Goal: Communication & Community: Ask a question

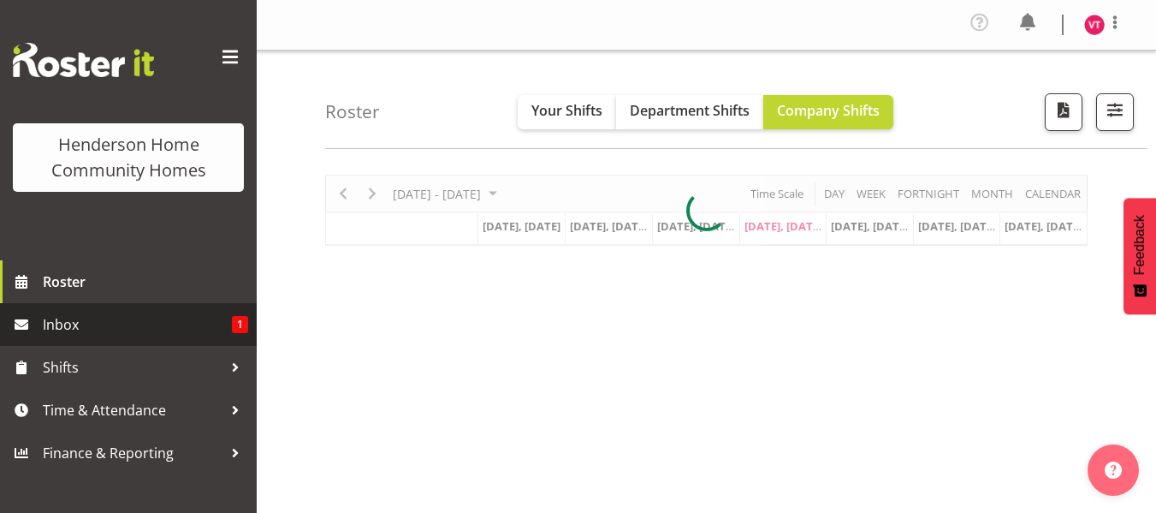
click at [117, 312] on span "Inbox" at bounding box center [137, 325] width 189 height 26
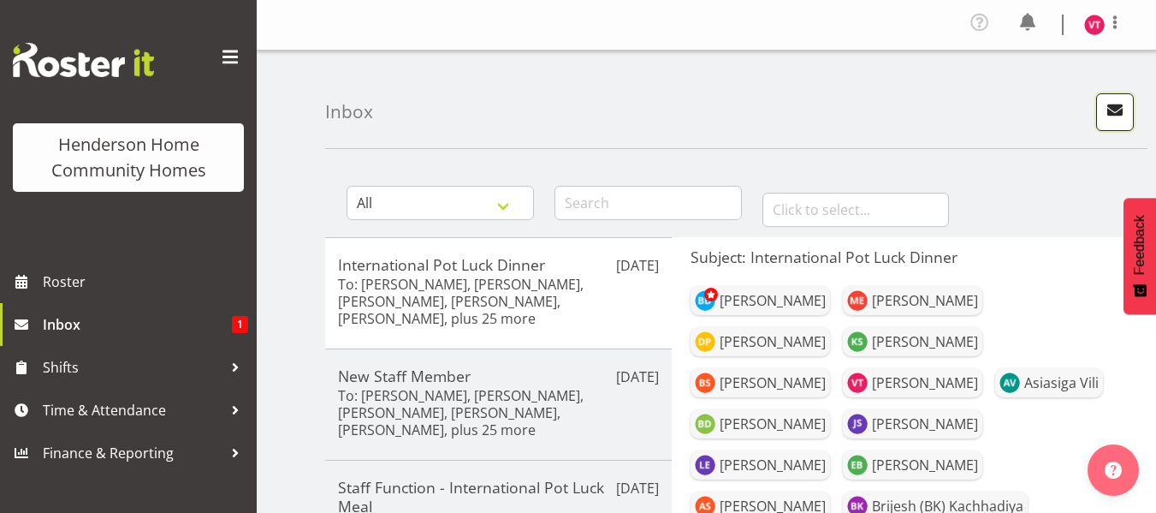
click at [1110, 109] on span "button" at bounding box center [1115, 109] width 22 height 22
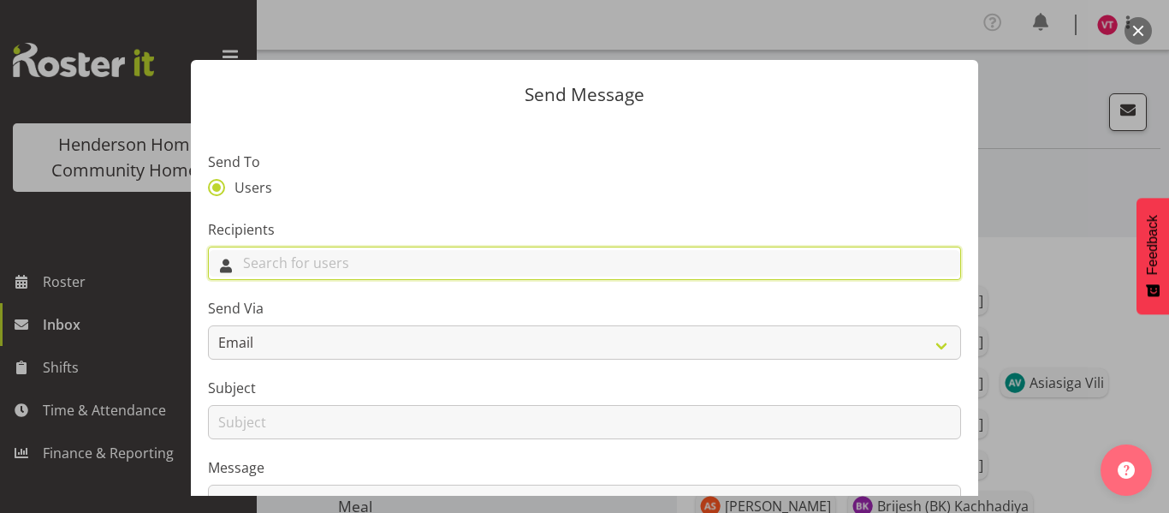
click at [437, 260] on input "text" at bounding box center [584, 263] width 751 height 27
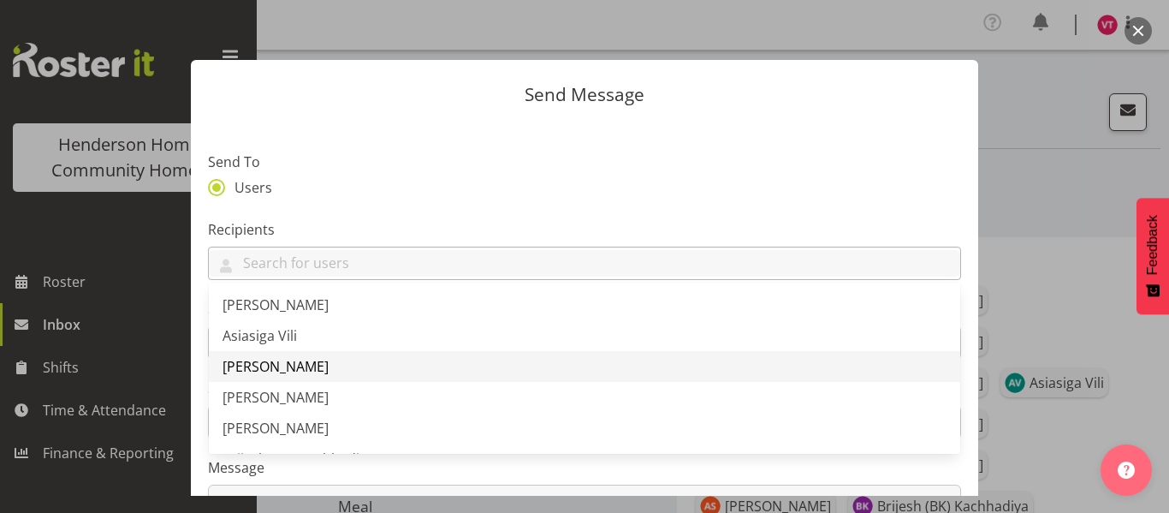
click at [346, 369] on link "[PERSON_NAME]" at bounding box center [584, 366] width 751 height 31
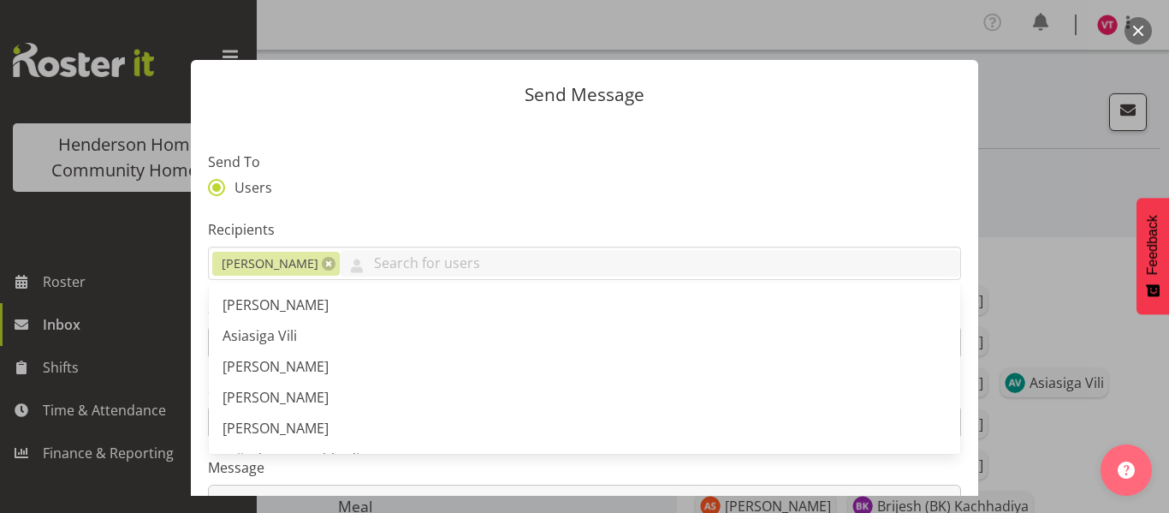
click at [423, 207] on section "Send To Users Recipients Barbara Dunlop Arshdeep Singh Asiasiga Vili Barbara Du…" at bounding box center [584, 441] width 787 height 641
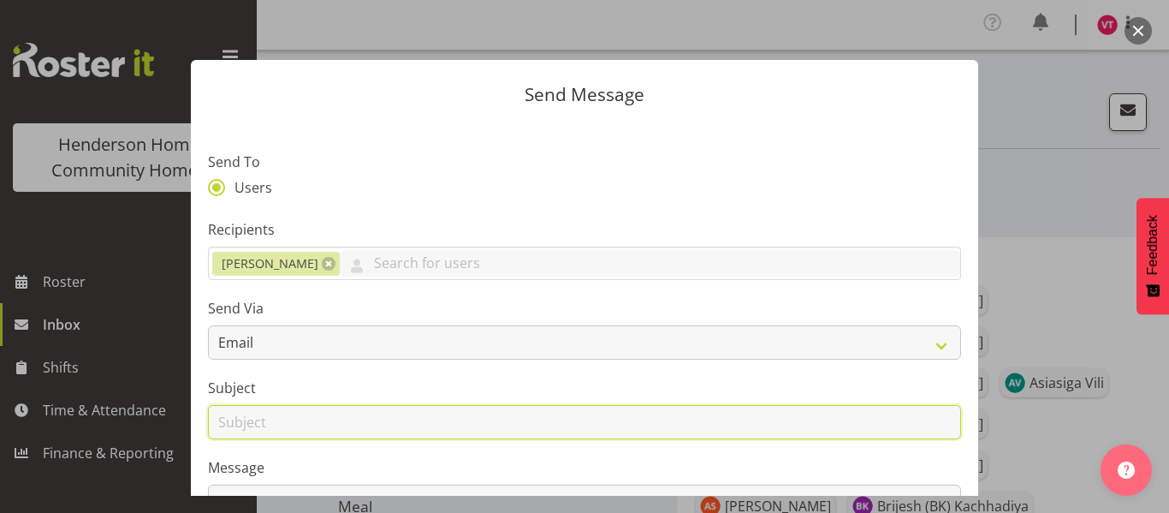
click at [335, 420] on input "text" at bounding box center [584, 422] width 753 height 34
type input "lieu days"
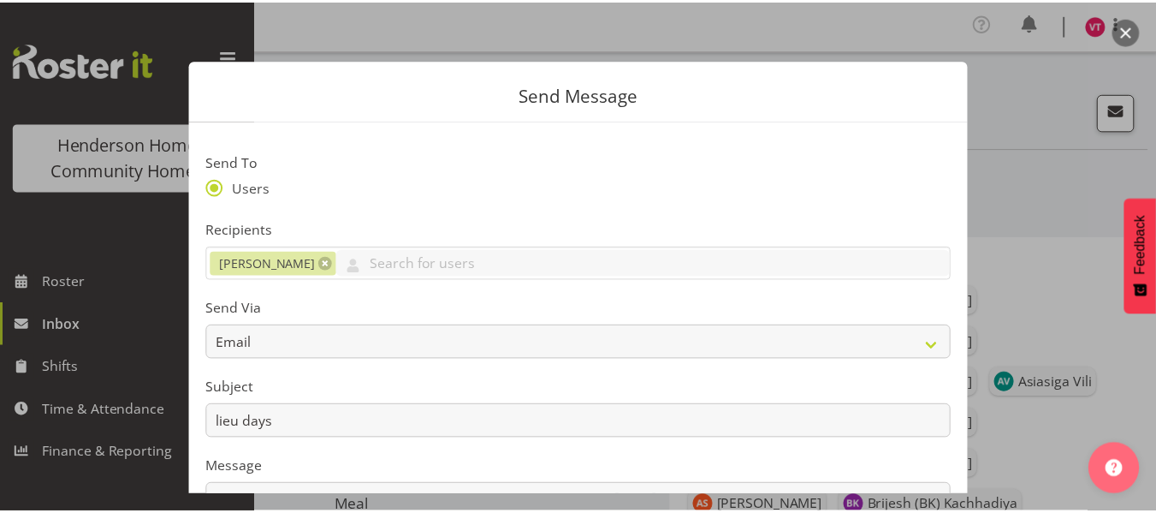
scroll to position [346, 0]
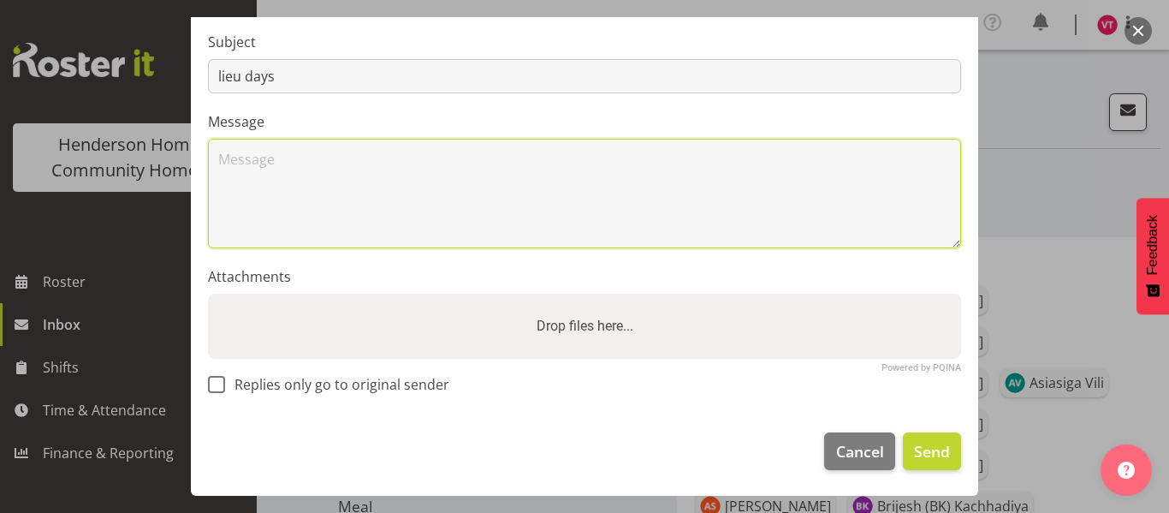
click at [232, 152] on textarea at bounding box center [584, 194] width 753 height 110
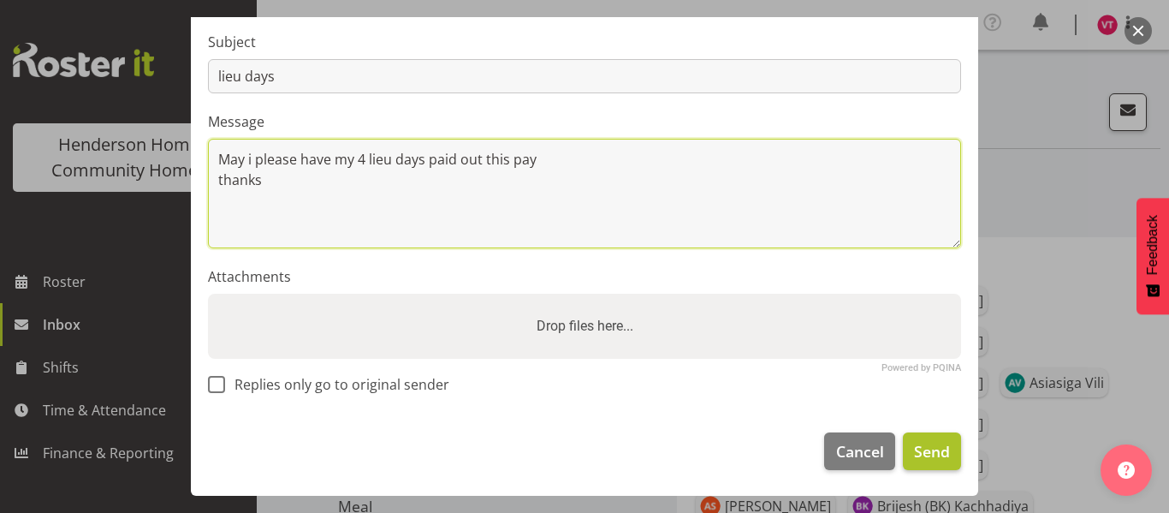
type textarea "May i please have my 4 lieu days paid out this pay thanks"
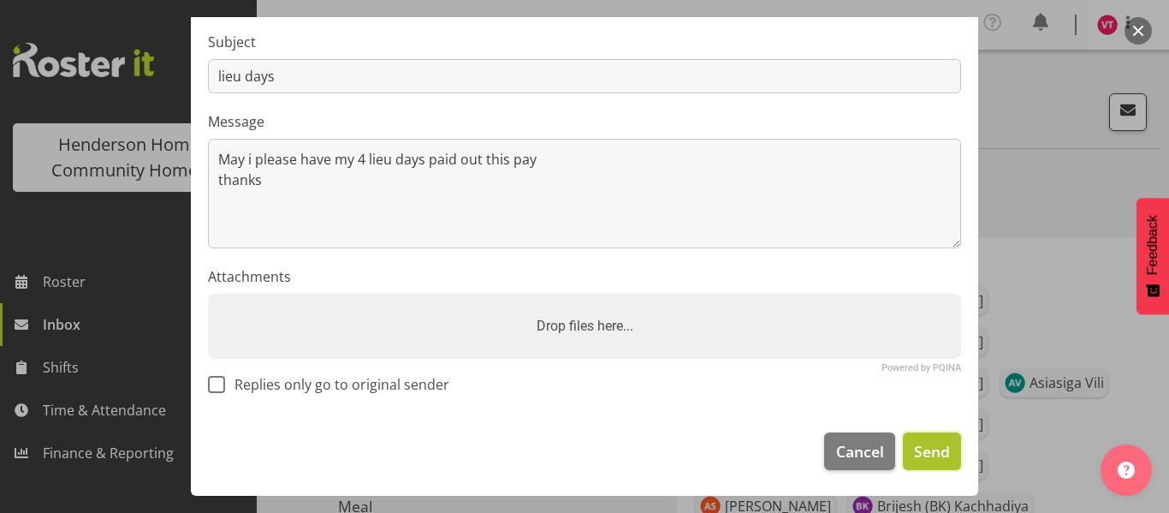
click at [927, 458] on span "Send" at bounding box center [932, 451] width 36 height 22
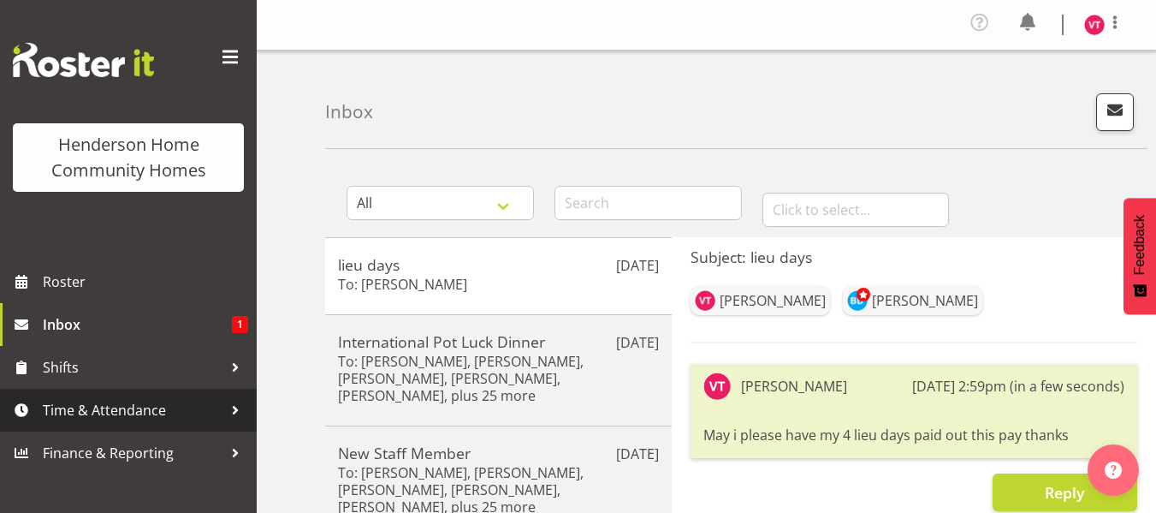
click at [175, 413] on span "Time & Attendance" at bounding box center [133, 410] width 180 height 26
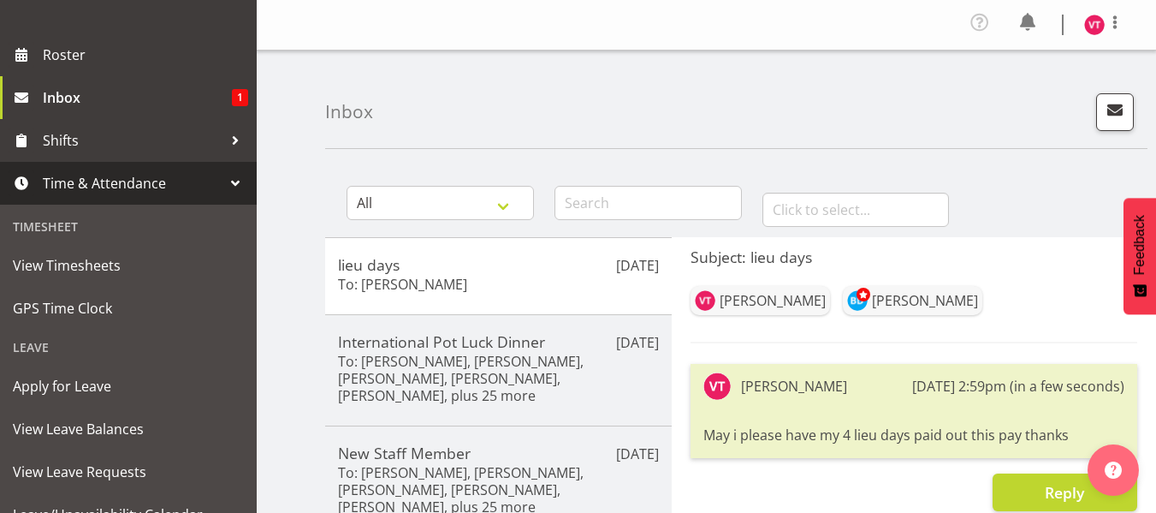
scroll to position [240, 0]
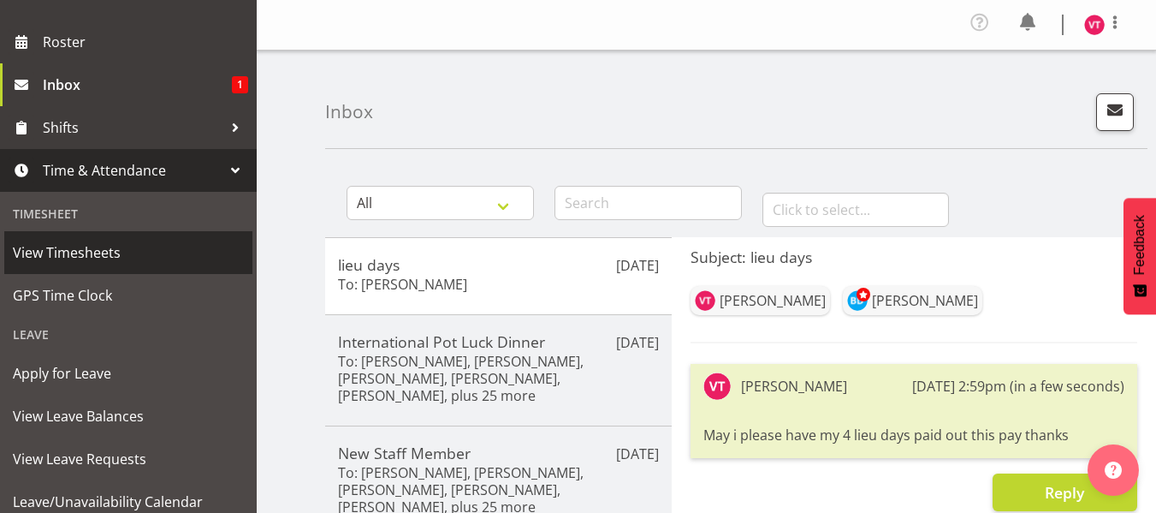
click at [176, 255] on span "View Timesheets" at bounding box center [128, 253] width 231 height 26
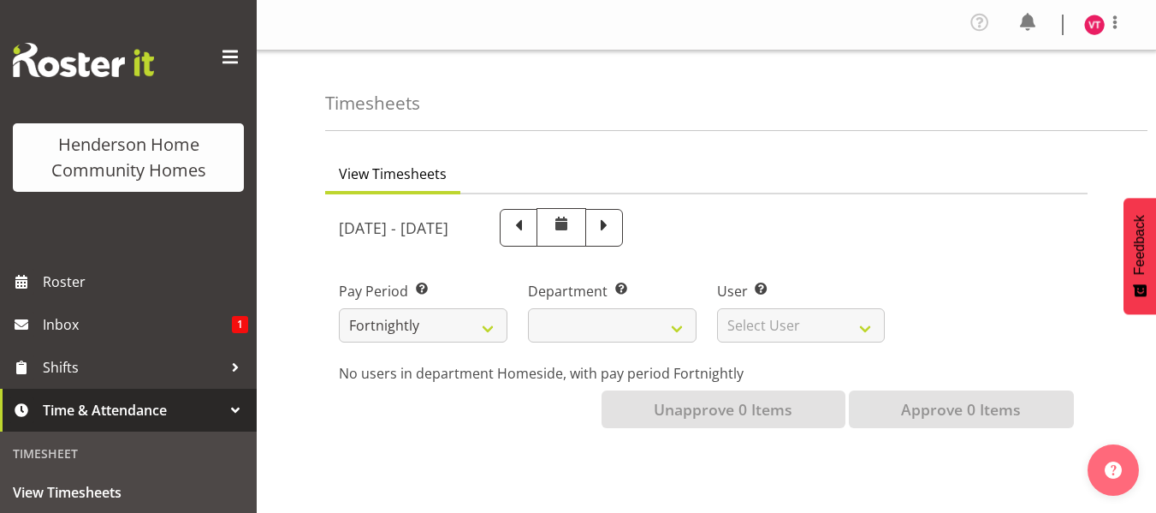
select select
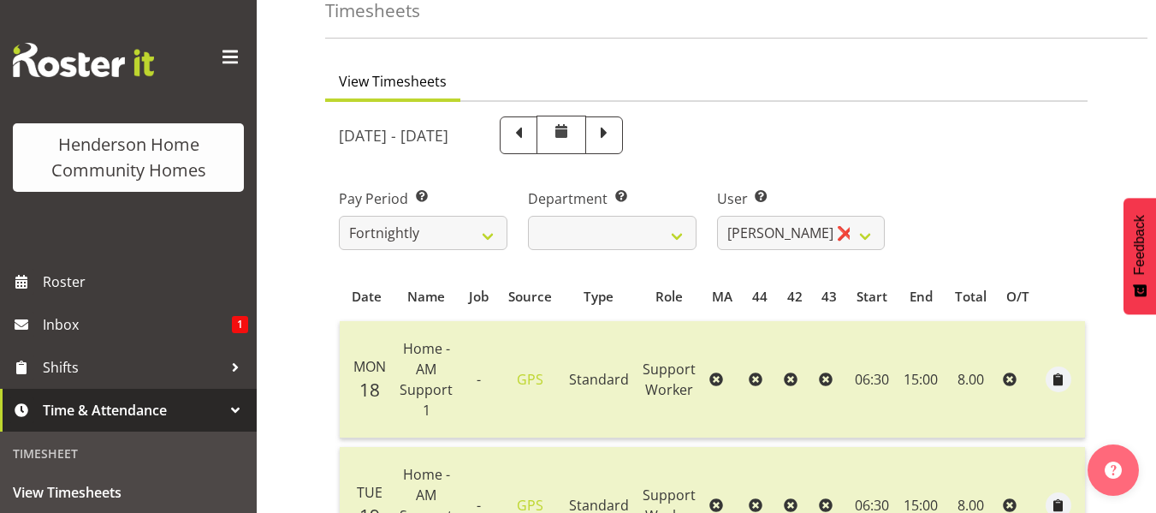
scroll to position [205, 0]
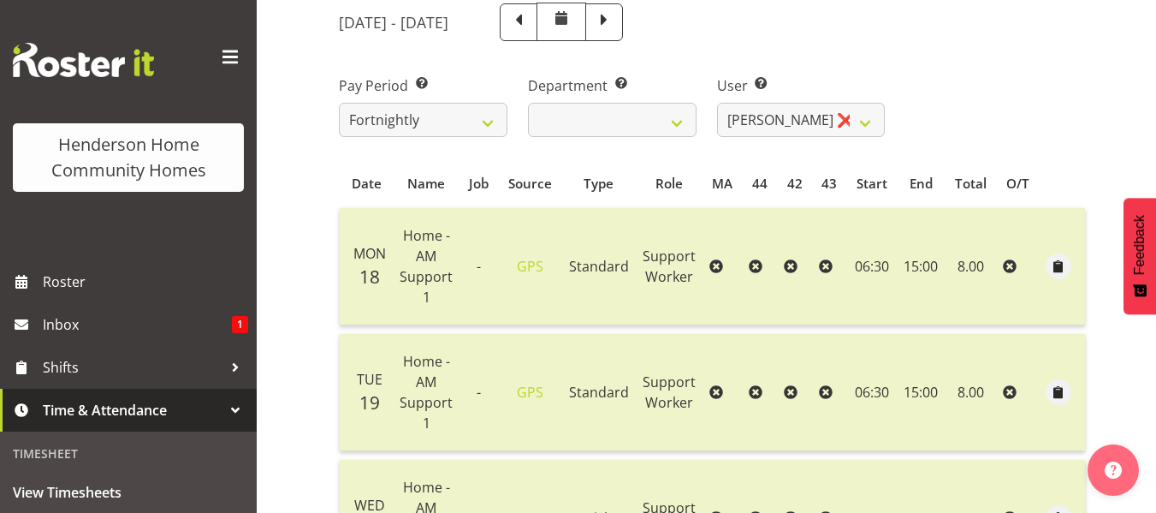
click at [217, 443] on div "Timesheet" at bounding box center [128, 453] width 248 height 35
click at [223, 413] on div at bounding box center [236, 410] width 26 height 26
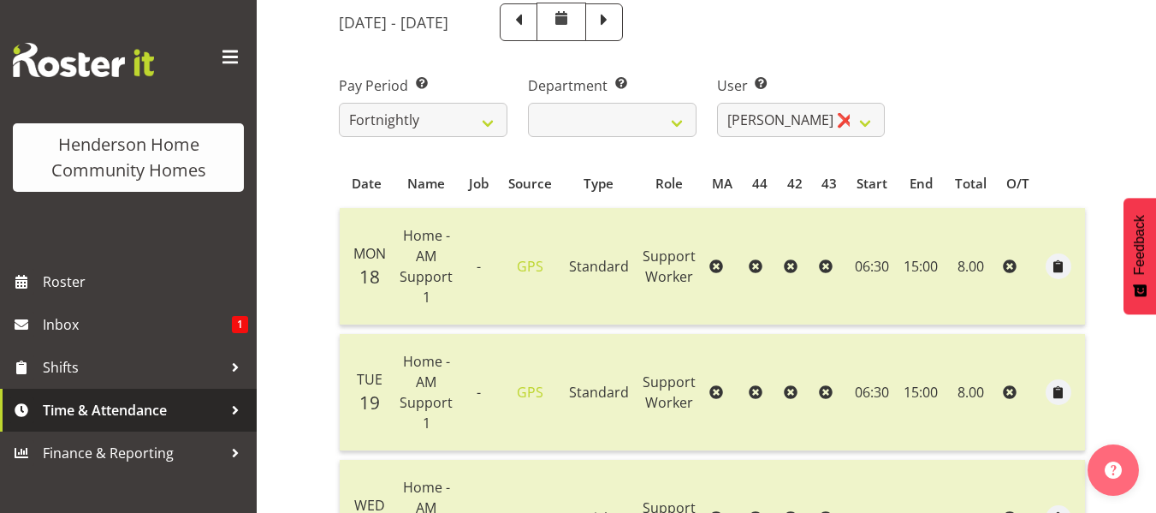
click at [218, 413] on span "Time & Attendance" at bounding box center [133, 410] width 180 height 26
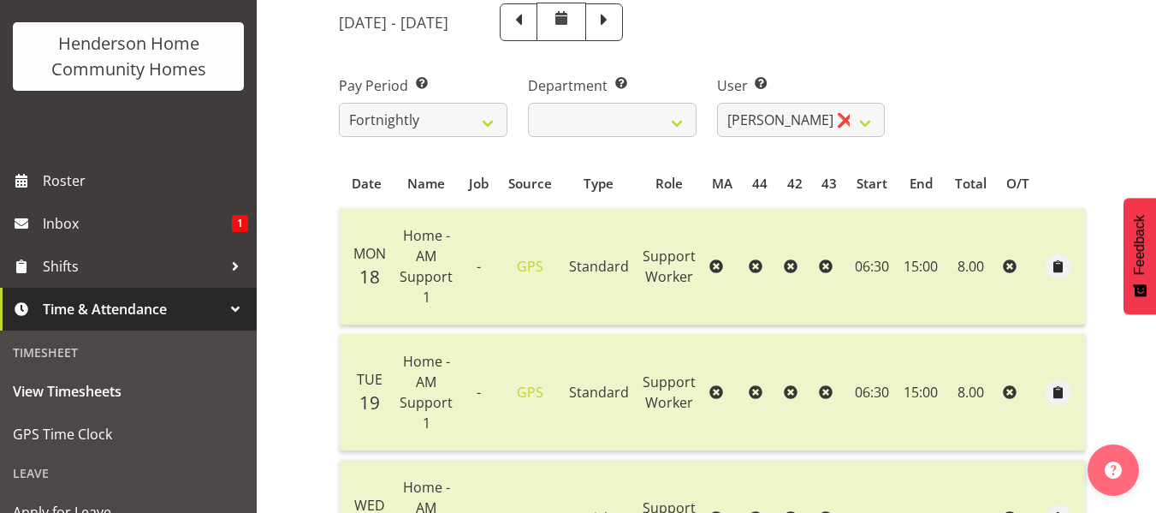
scroll to position [103, 0]
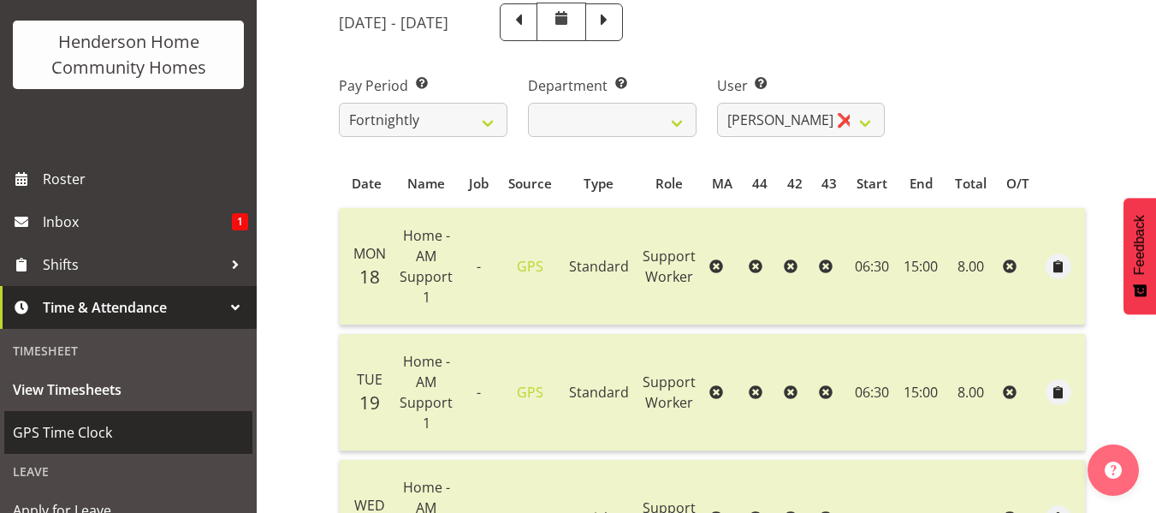
click at [144, 437] on span "GPS Time Clock" at bounding box center [128, 432] width 231 height 26
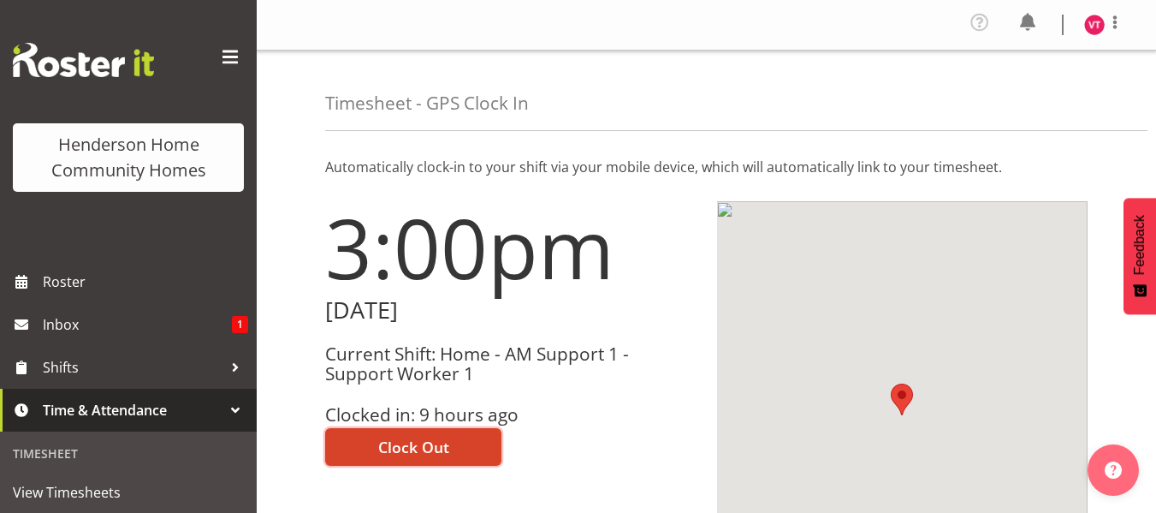
click at [414, 448] on span "Clock Out" at bounding box center [413, 447] width 71 height 22
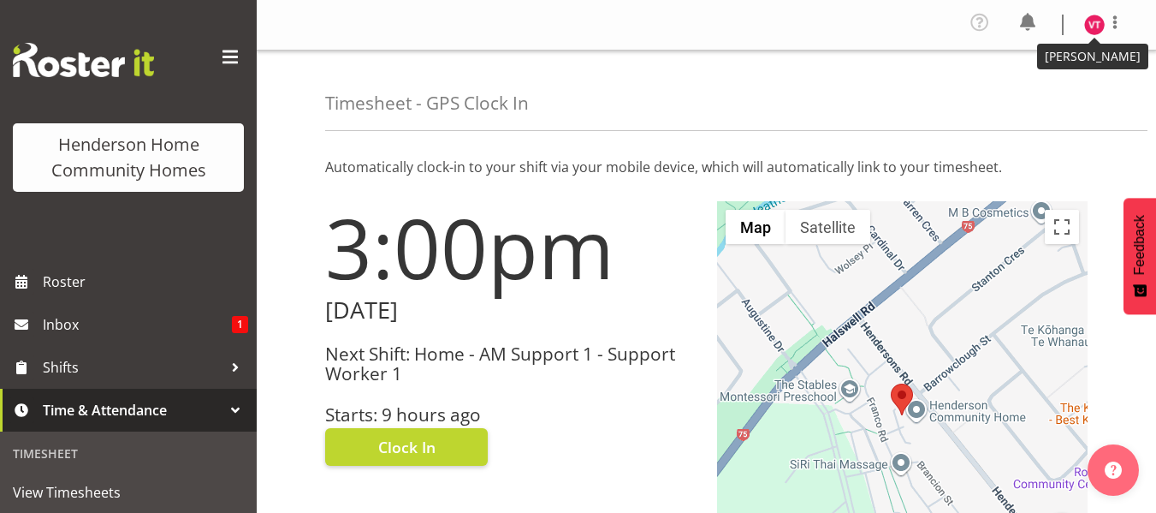
click at [1094, 33] on img at bounding box center [1094, 25] width 21 height 21
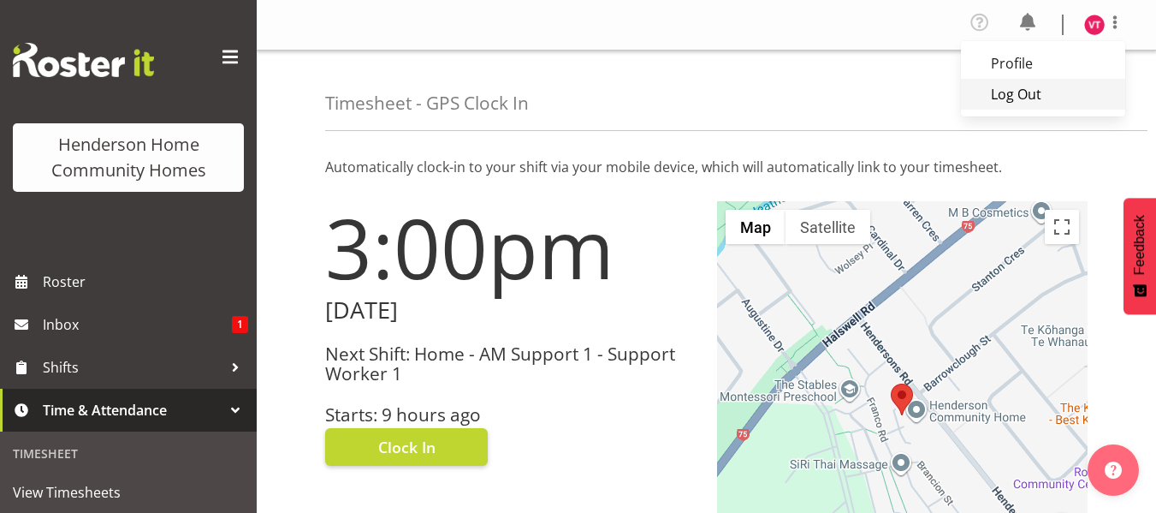
click at [1035, 91] on link "Log Out" at bounding box center [1043, 94] width 164 height 31
